Goal: Find specific page/section: Find specific page/section

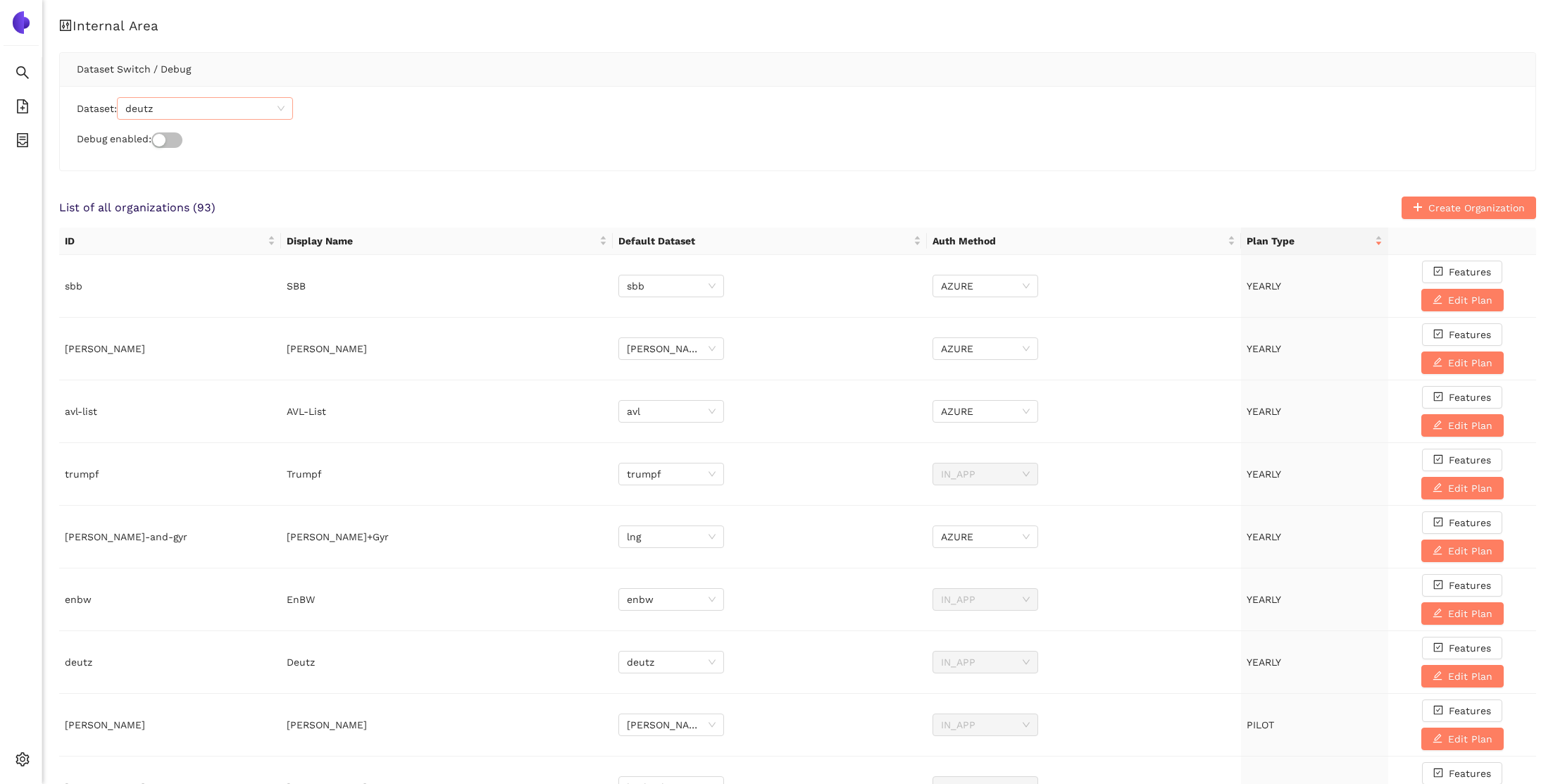
click at [253, 119] on span "deutz" at bounding box center [204, 108] width 159 height 22
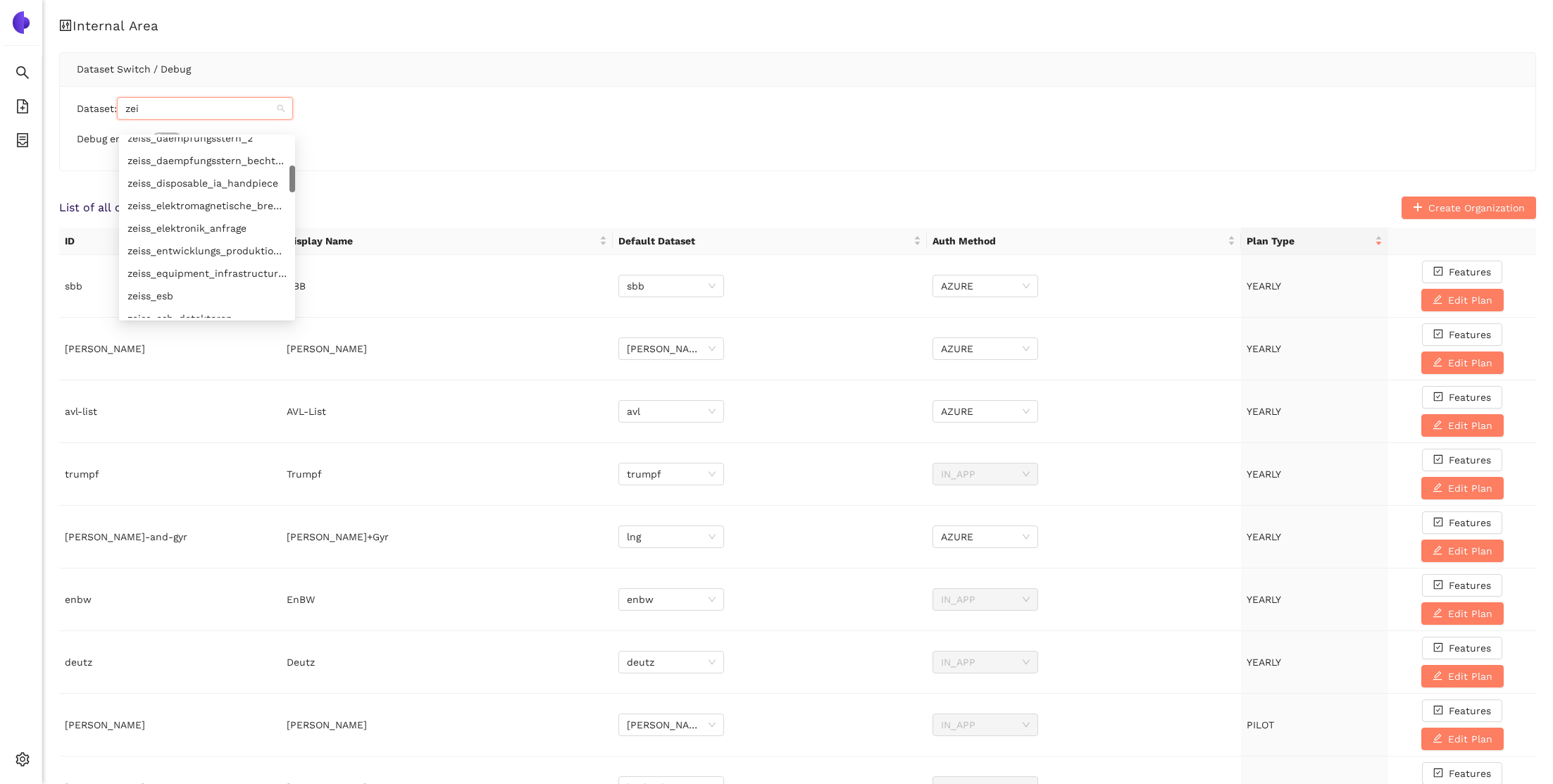
type input "zeis"
click at [186, 152] on div "zeiss" at bounding box center [207, 148] width 159 height 15
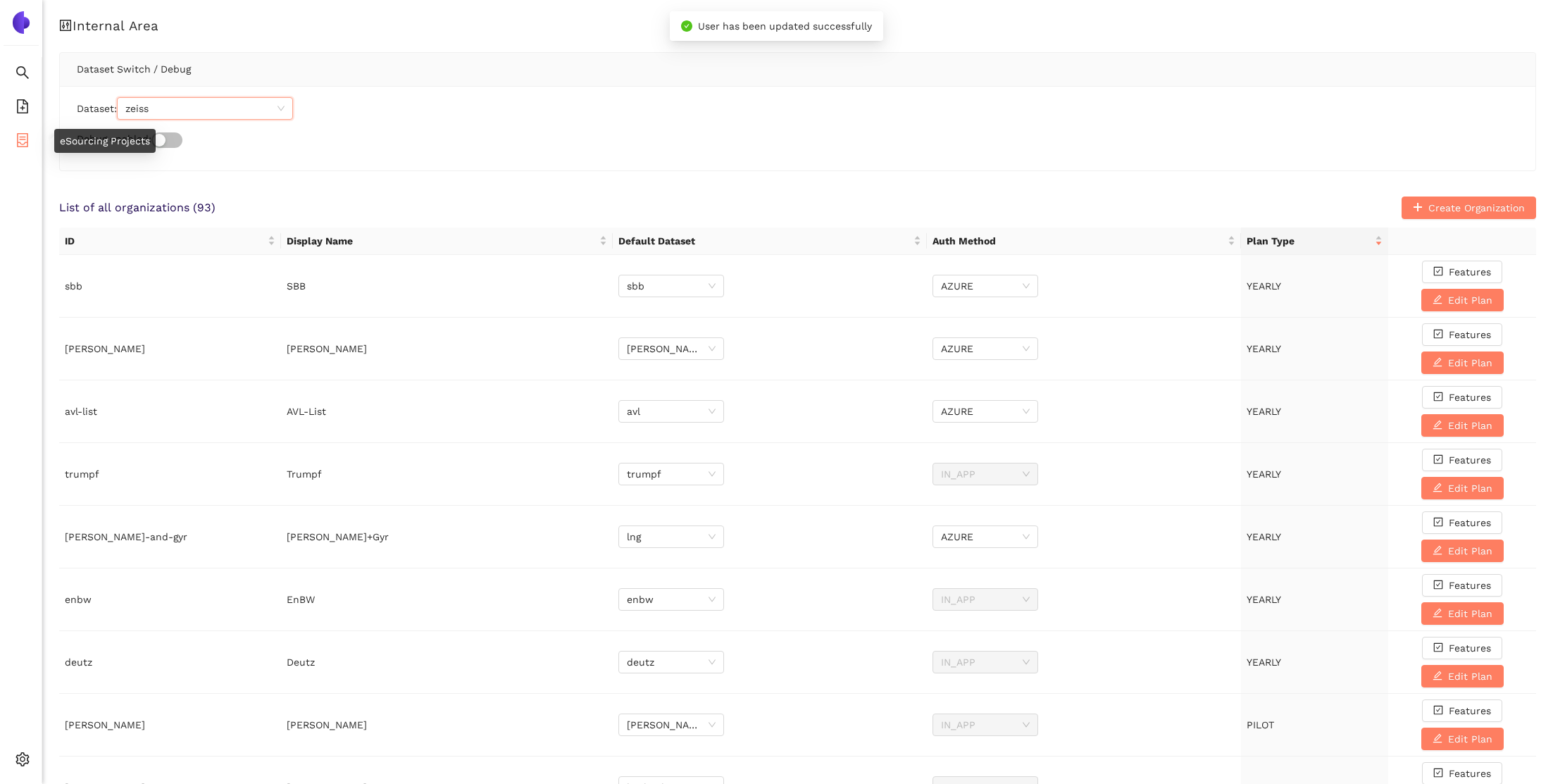
click at [29, 136] on icon "container" at bounding box center [22, 140] width 14 height 14
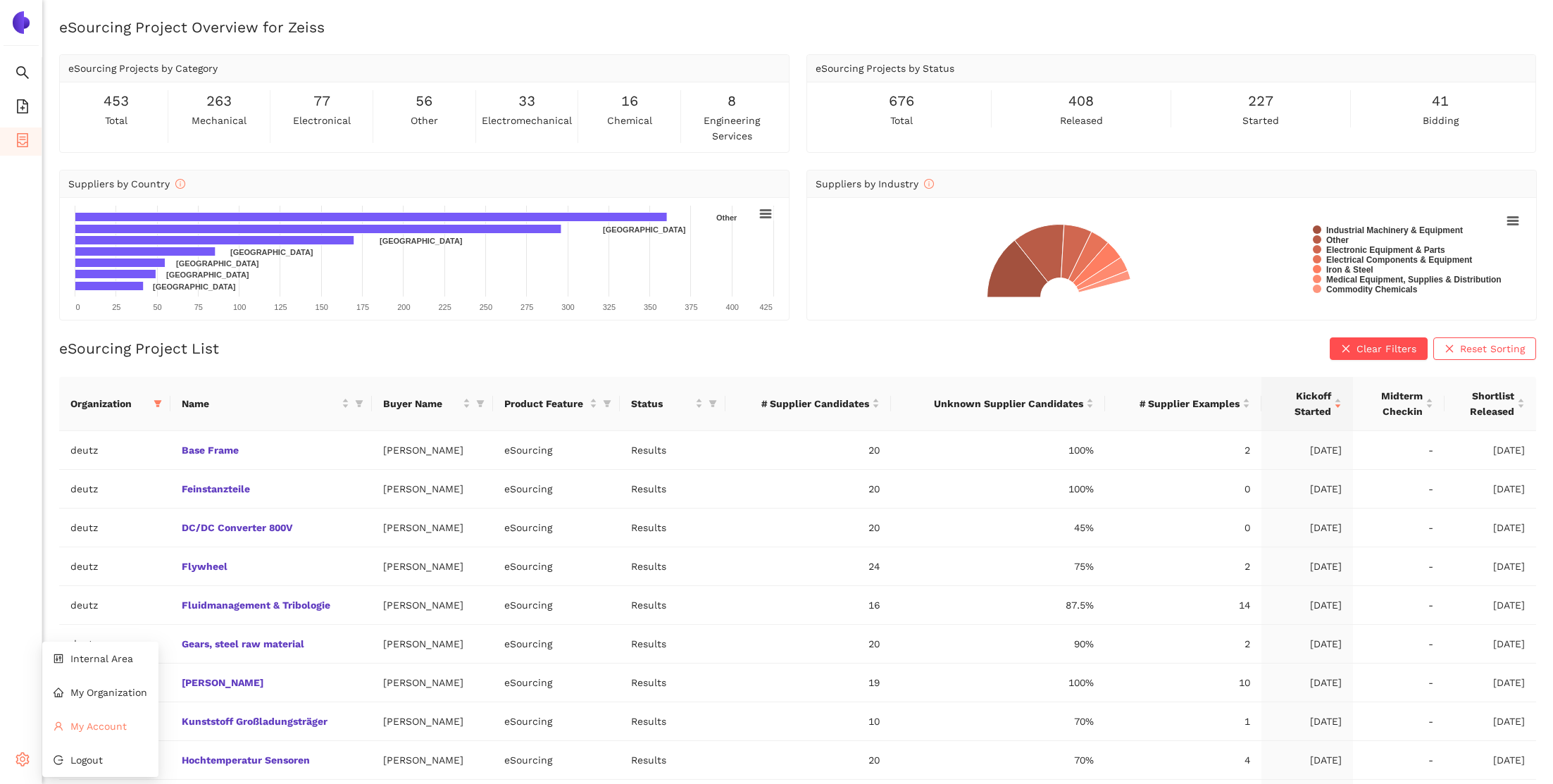
click at [108, 727] on span "My Account" at bounding box center [98, 726] width 56 height 12
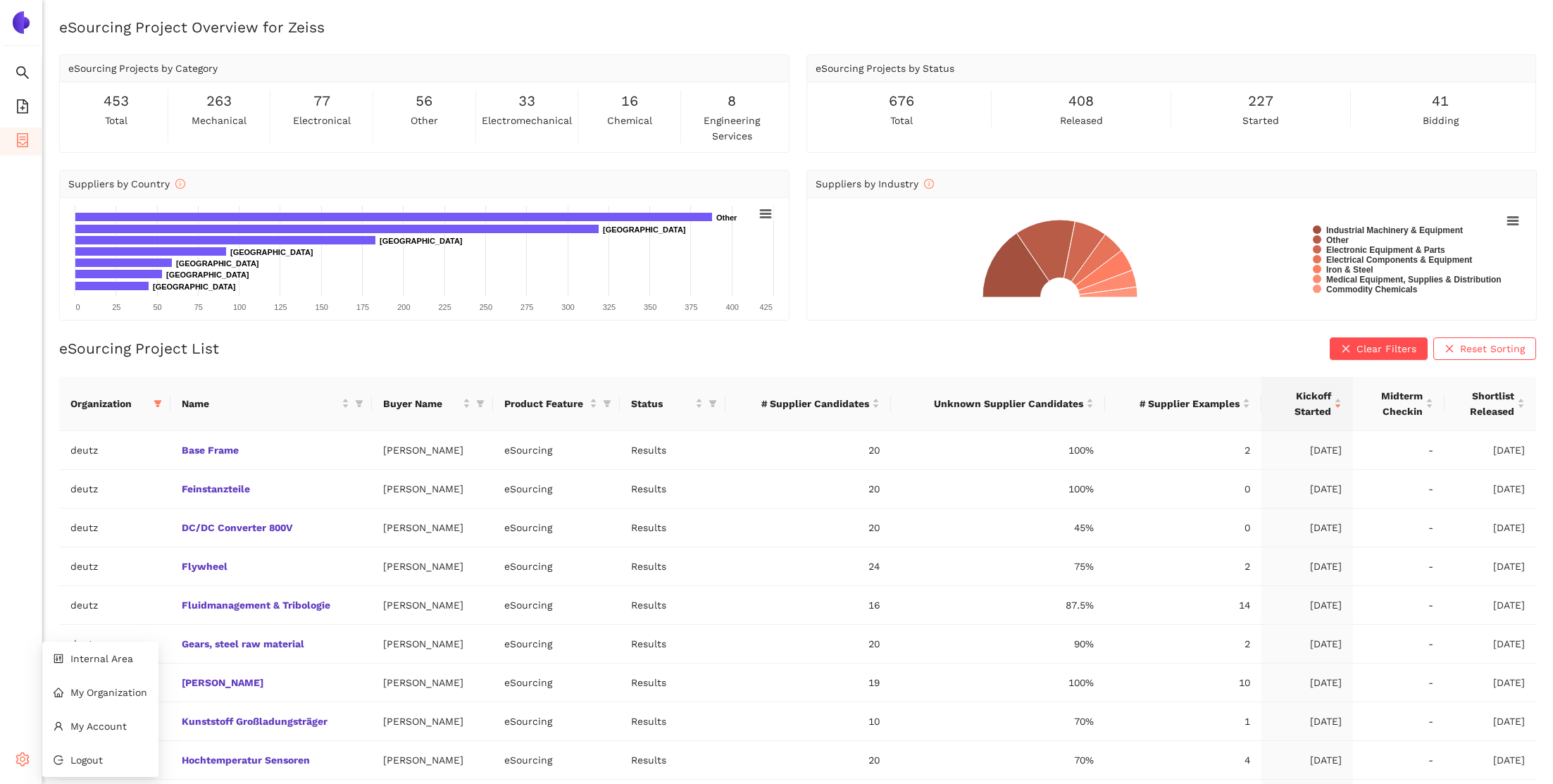
click at [18, 753] on icon "setting" at bounding box center [22, 759] width 14 height 14
click at [107, 657] on span "Internal Area" at bounding box center [102, 658] width 63 height 12
